Goal: Understand process/instructions

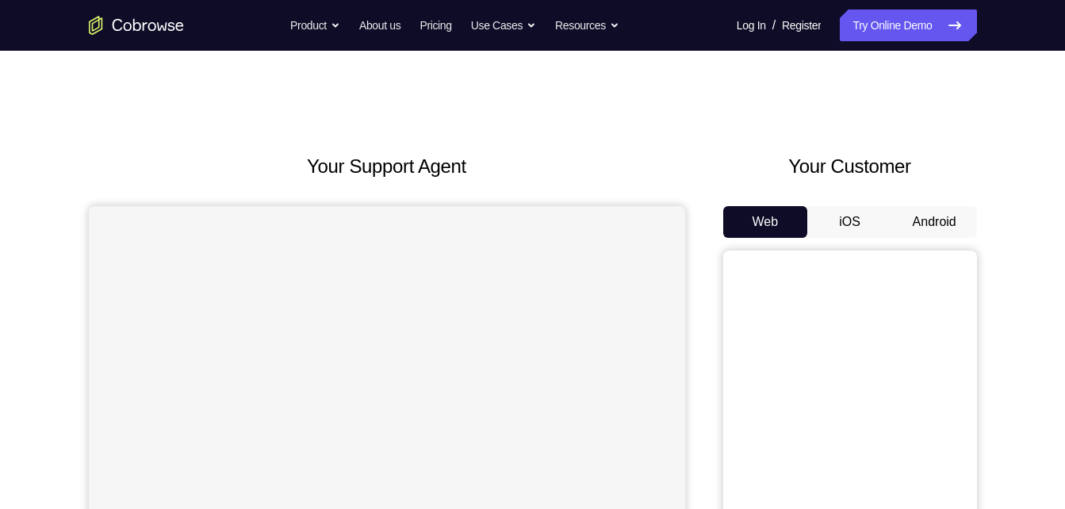
click at [915, 217] on button "Android" at bounding box center [934, 222] width 85 height 32
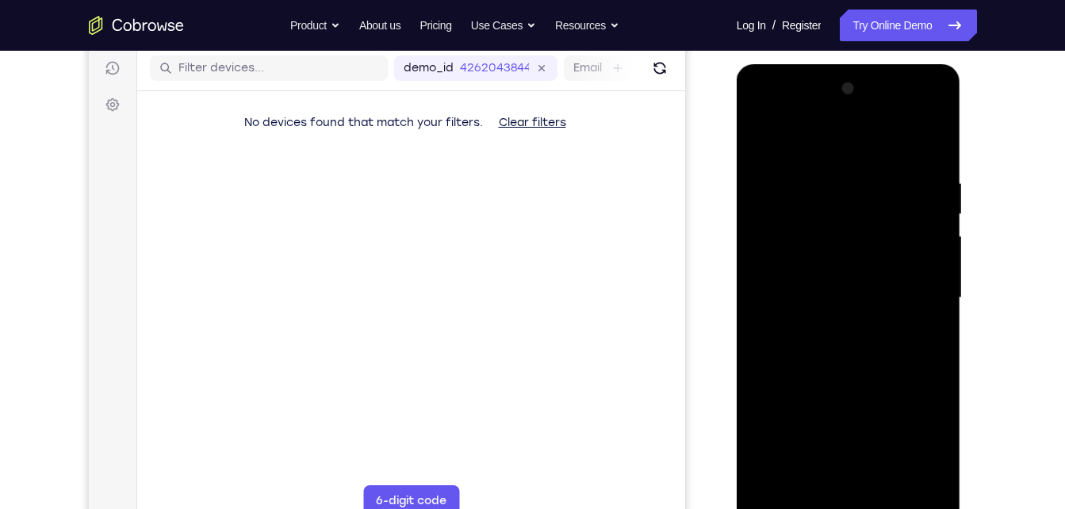
scroll to position [238, 0]
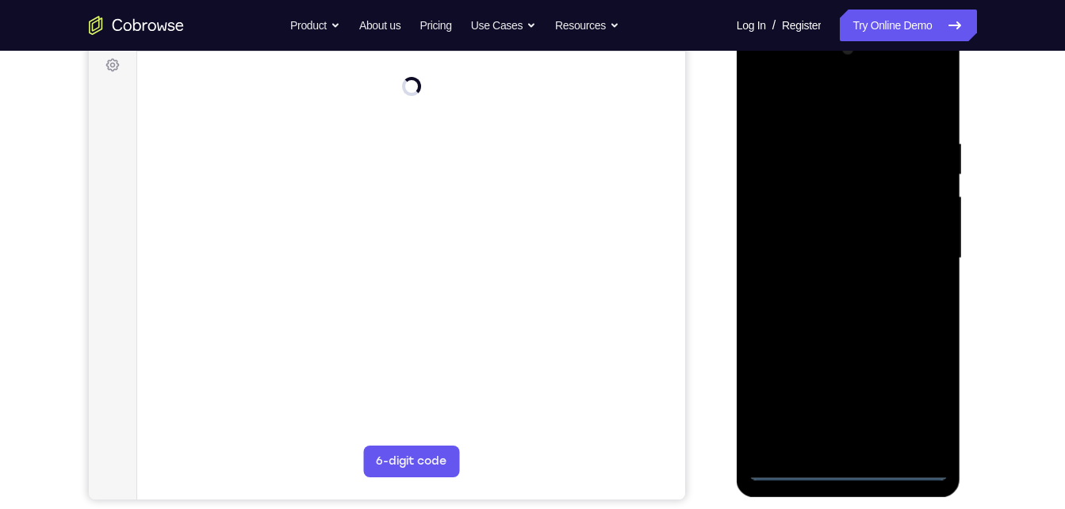
click at [846, 472] on div at bounding box center [848, 258] width 200 height 444
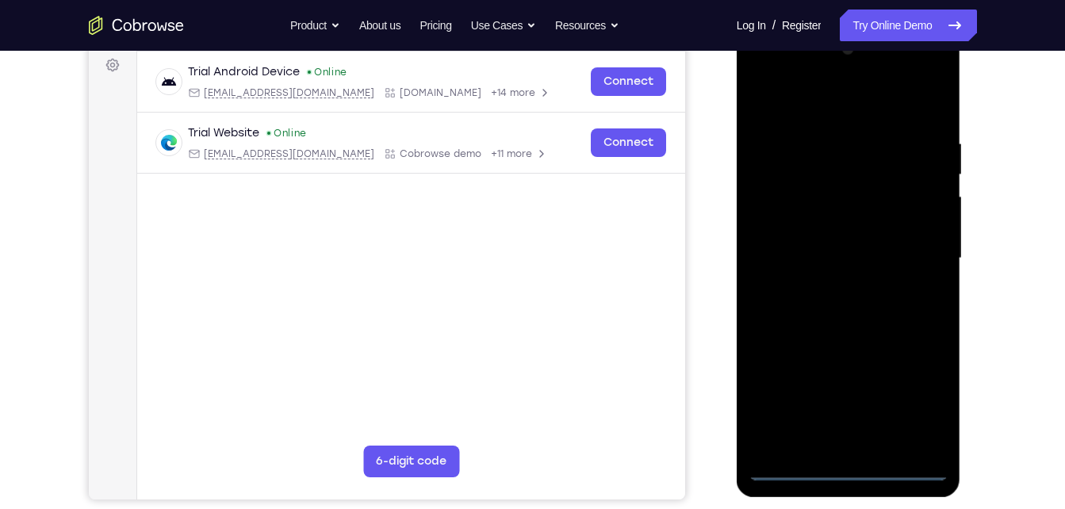
click at [915, 400] on div at bounding box center [848, 258] width 200 height 444
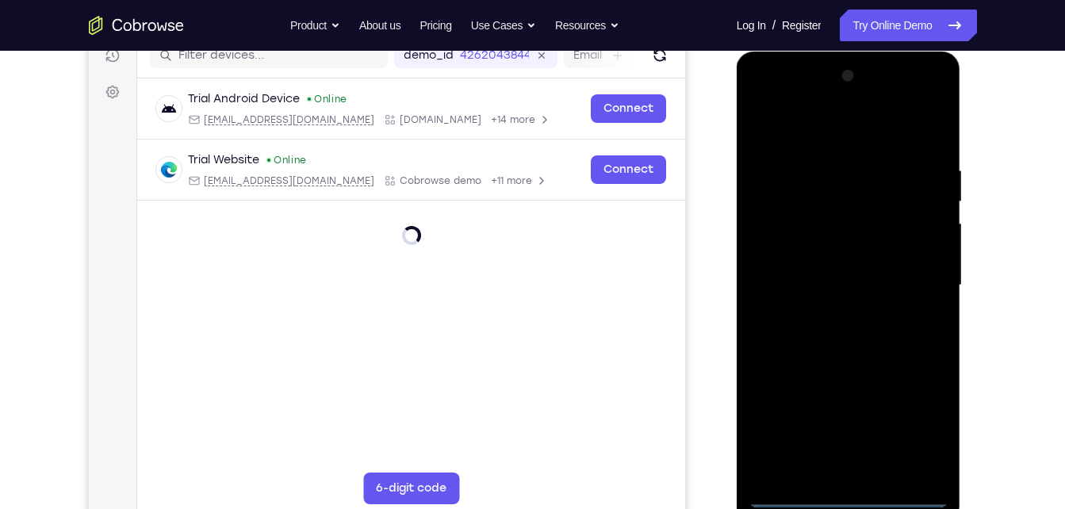
scroll to position [202, 0]
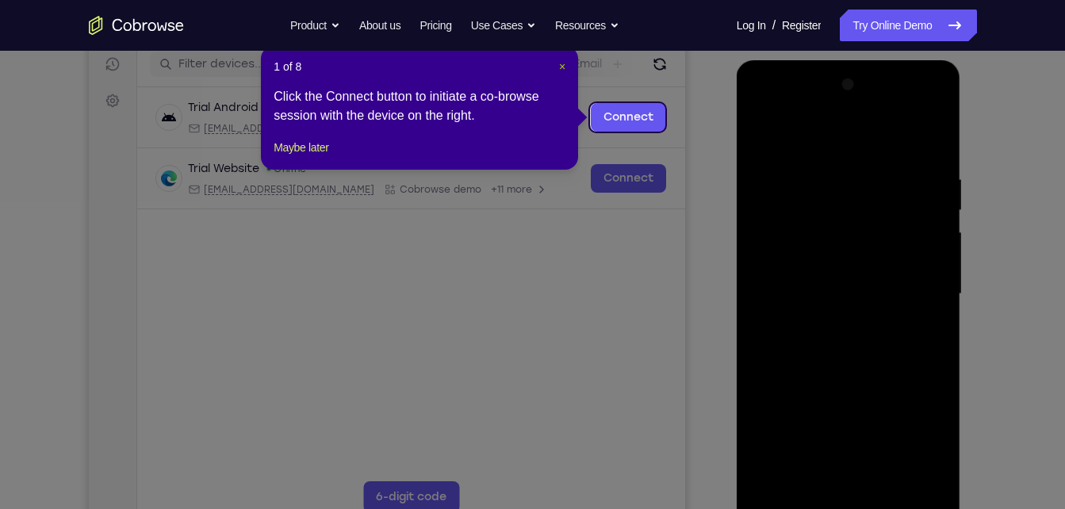
click at [565, 67] on span "×" at bounding box center [562, 66] width 6 height 13
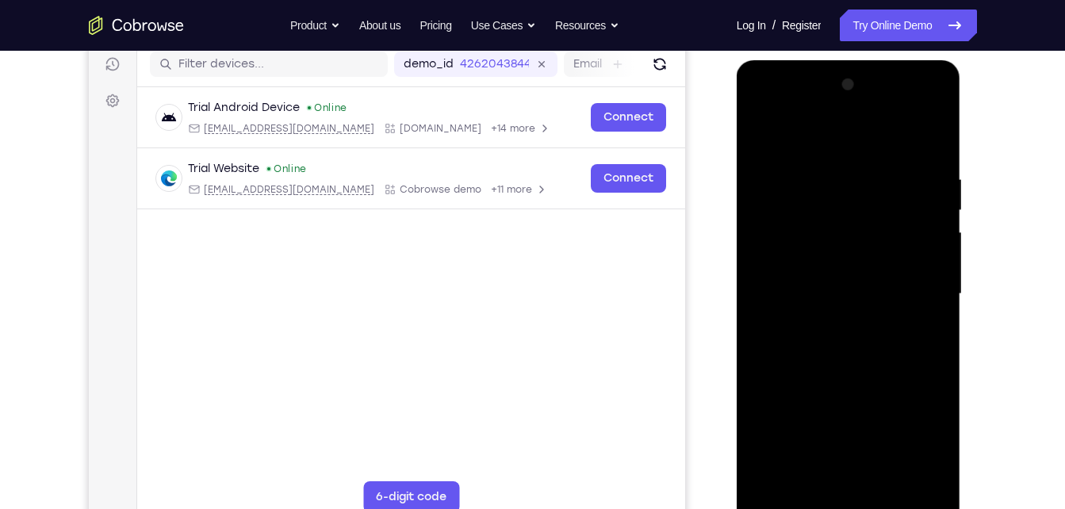
click at [765, 113] on div at bounding box center [848, 294] width 200 height 444
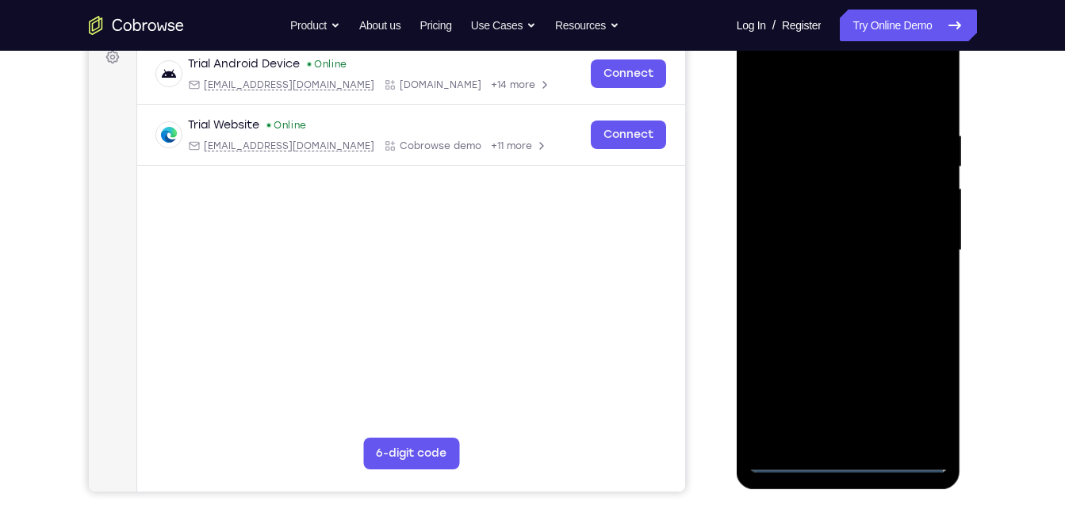
click at [916, 246] on div at bounding box center [848, 251] width 200 height 444
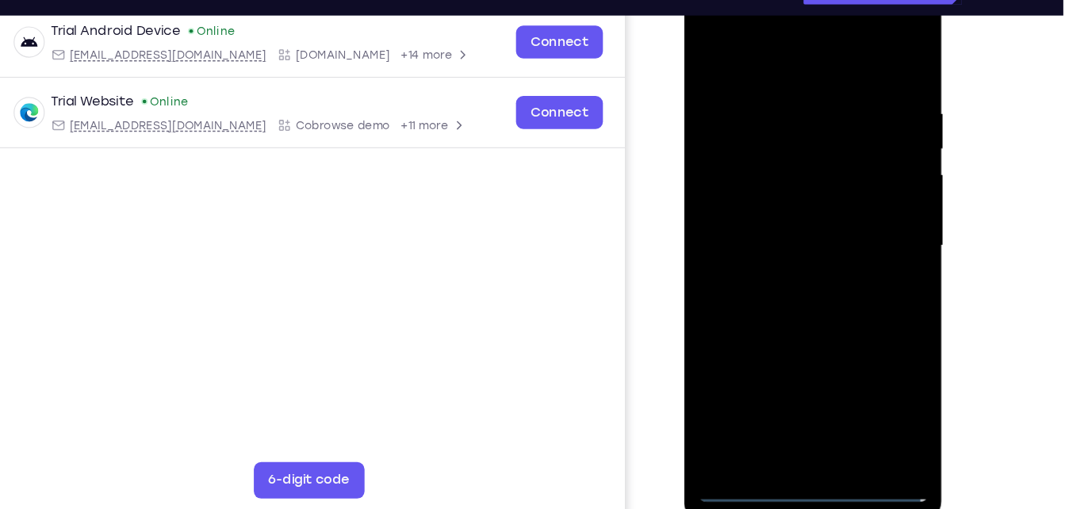
click at [800, 354] on div at bounding box center [796, 210] width 200 height 444
click at [780, 239] on div at bounding box center [796, 210] width 200 height 444
click at [738, 194] on div at bounding box center [796, 210] width 200 height 444
click at [739, 178] on div at bounding box center [796, 210] width 200 height 444
click at [745, 212] on div at bounding box center [796, 210] width 200 height 444
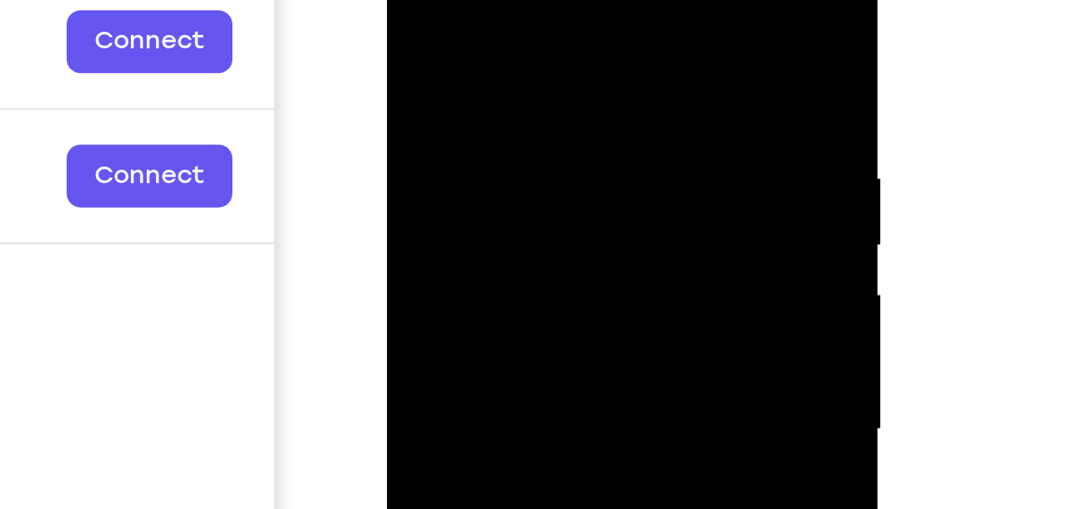
drag, startPoint x: 521, startPoint y: -1, endPoint x: 524, endPoint y: -64, distance: 63.5
click at [524, 0] on div at bounding box center [499, 151] width 200 height 444
click at [588, 12] on div at bounding box center [499, 151] width 200 height 444
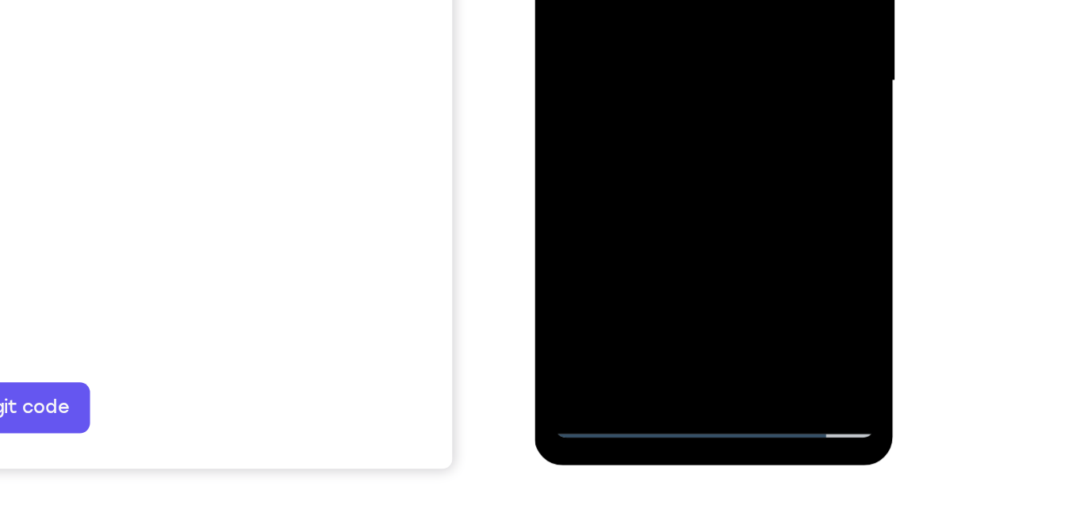
scroll to position [253, 0]
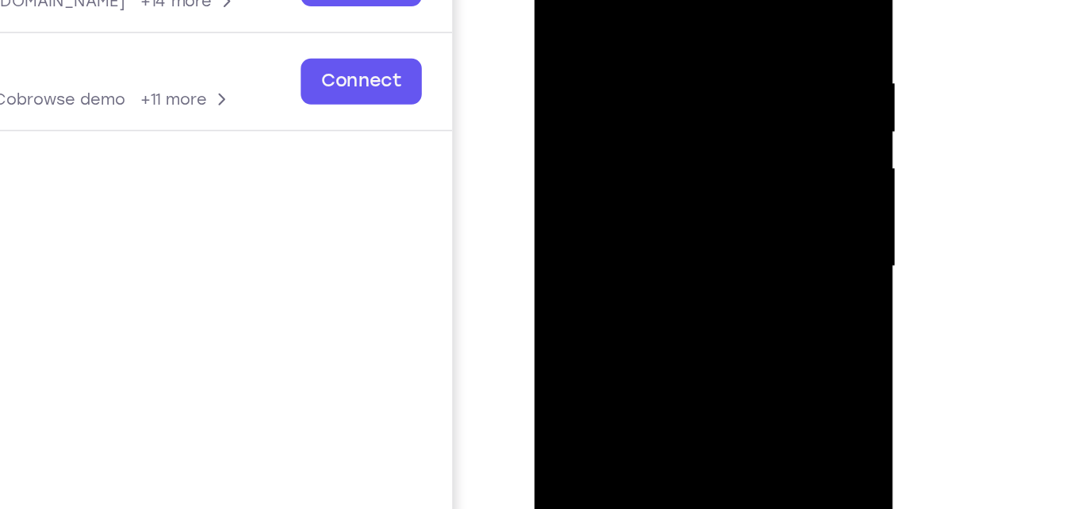
click at [614, 13] on div at bounding box center [646, 126] width 200 height 444
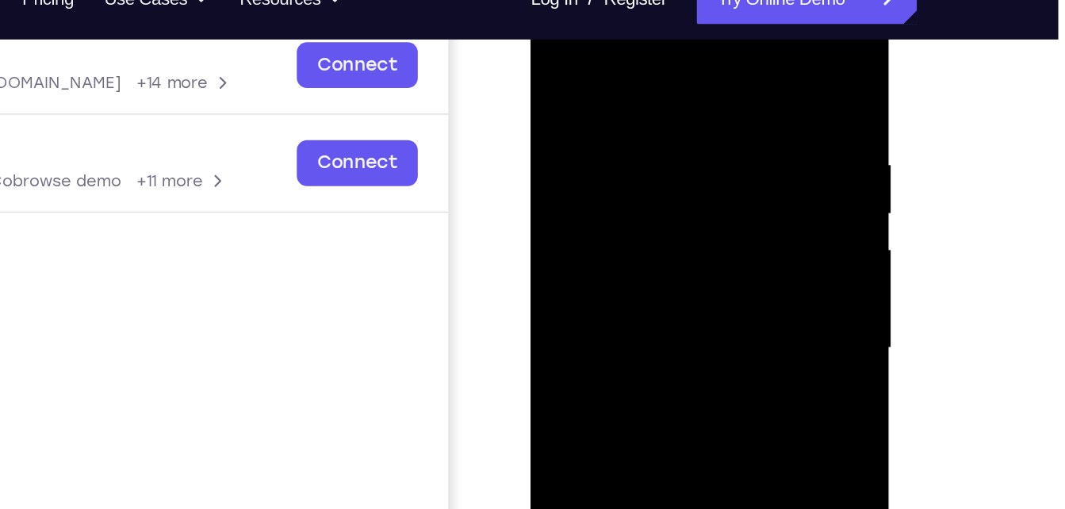
click at [722, 56] on div at bounding box center [642, 208] width 200 height 444
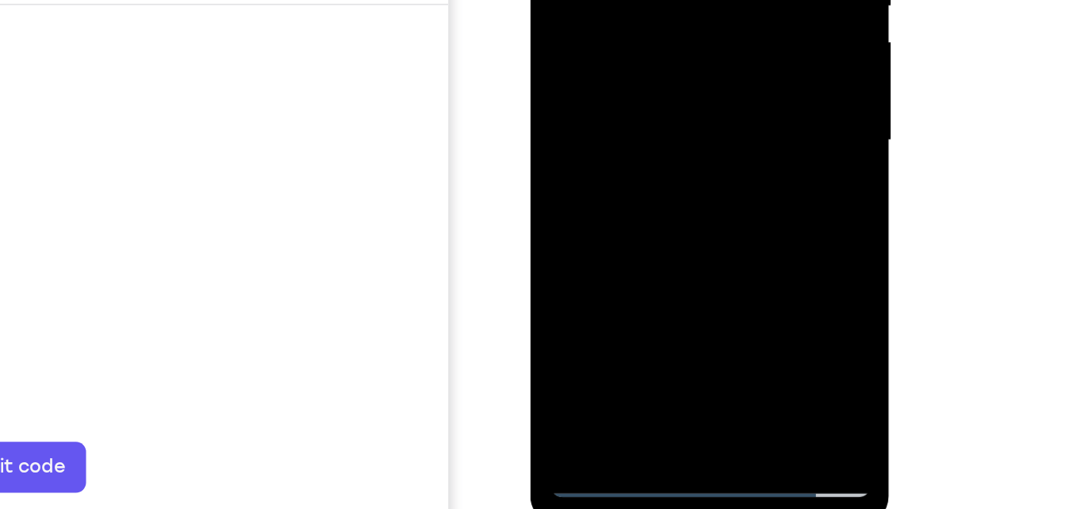
click at [732, 168] on div at bounding box center [642, 0] width 200 height 444
click at [687, 187] on div at bounding box center [642, 0] width 200 height 444
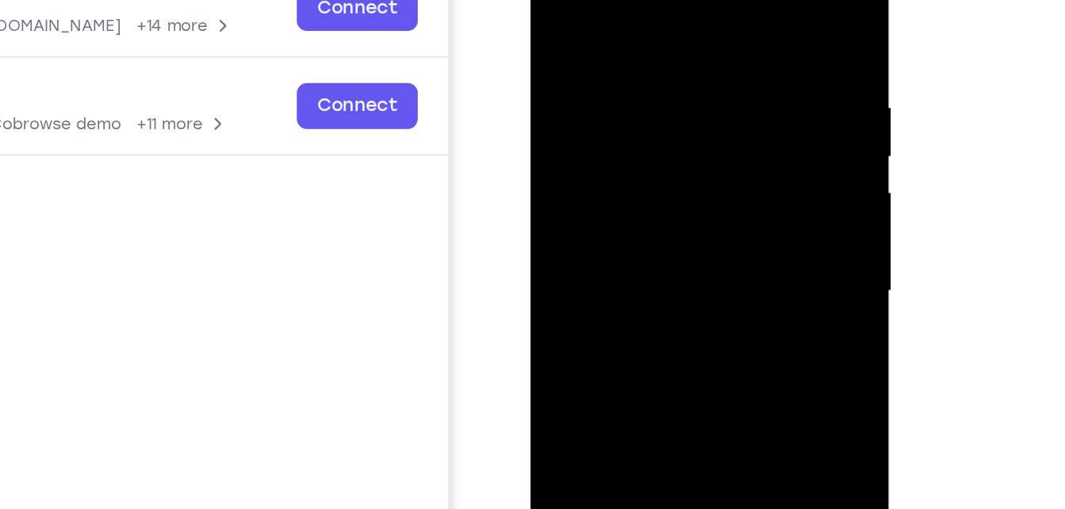
click at [644, 237] on div at bounding box center [642, 151] width 200 height 444
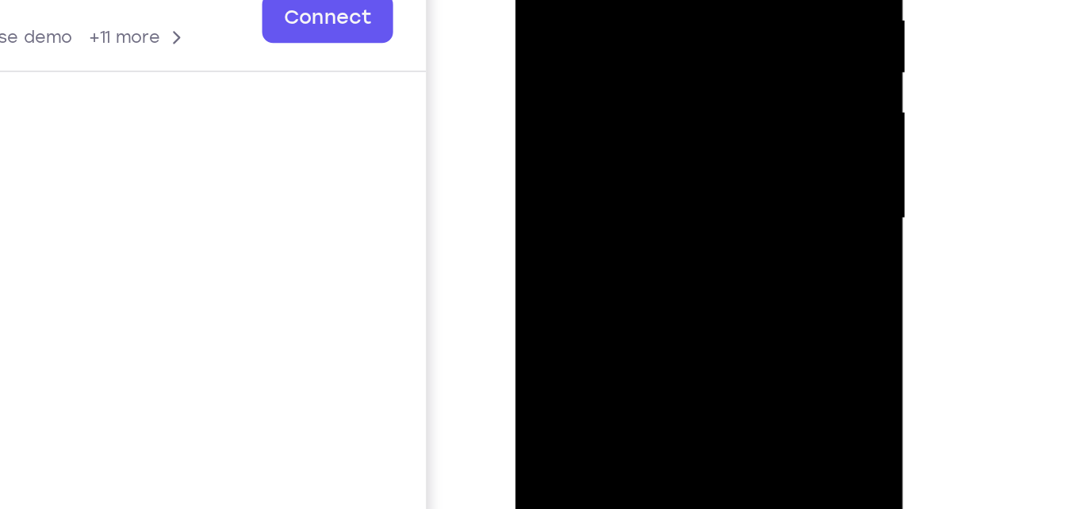
click at [542, 32] on div at bounding box center [626, 47] width 200 height 444
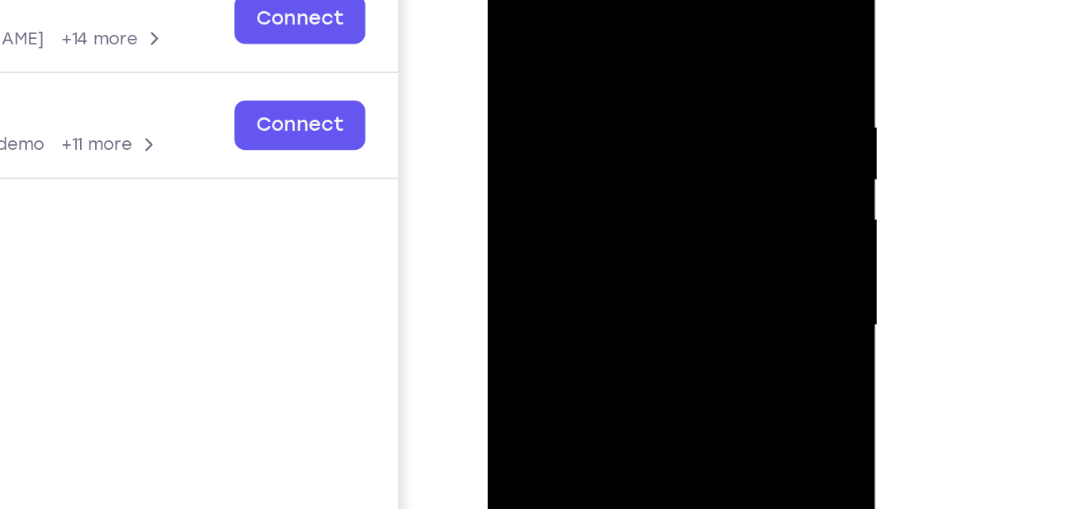
click at [536, 0] on div at bounding box center [600, 155] width 200 height 444
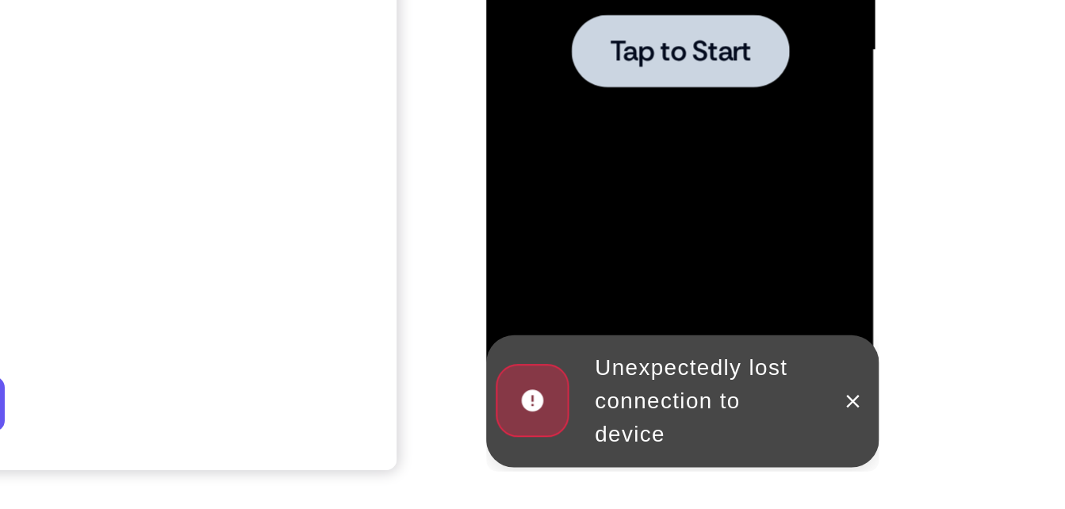
scroll to position [252, 0]
